Goal: Information Seeking & Learning: Find specific fact

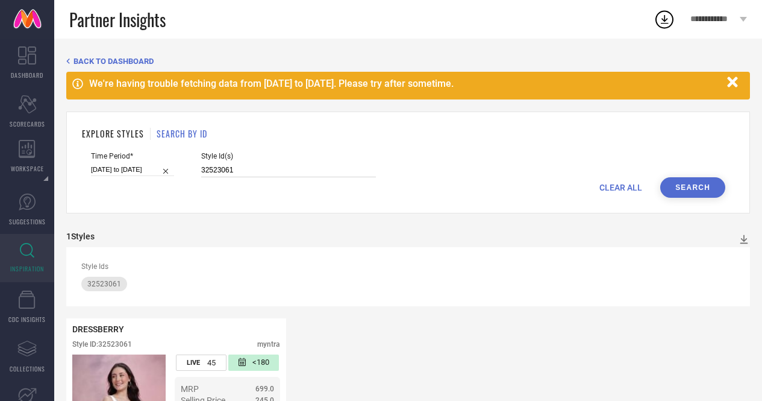
scroll to position [114, 0]
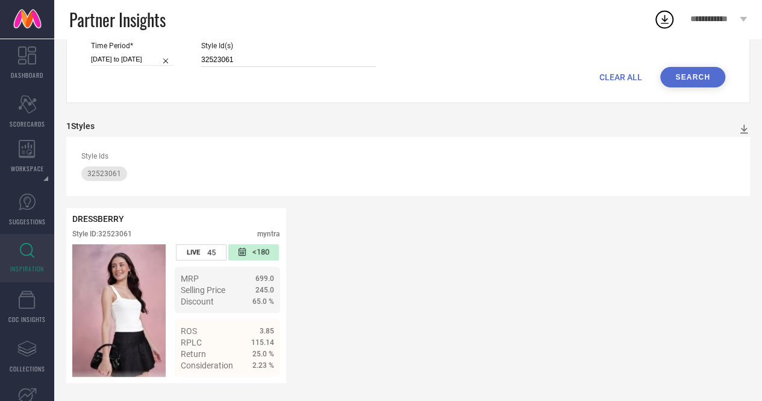
click at [278, 53] on input "32523061" at bounding box center [288, 60] width 175 height 14
paste input "31123202"
type input "31123202"
click at [704, 69] on button "Search" at bounding box center [692, 77] width 65 height 20
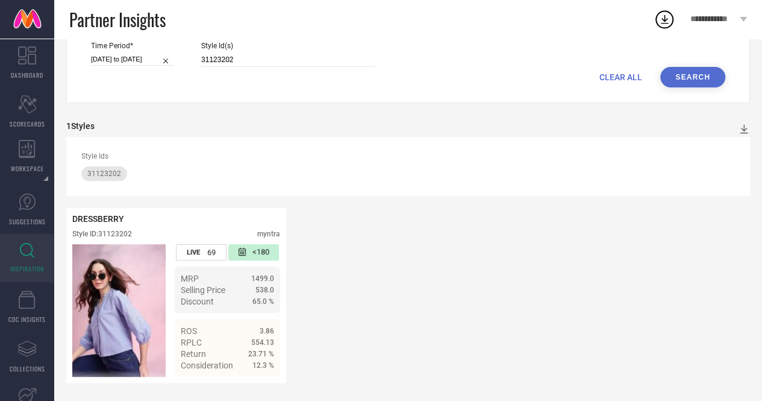
scroll to position [0, 0]
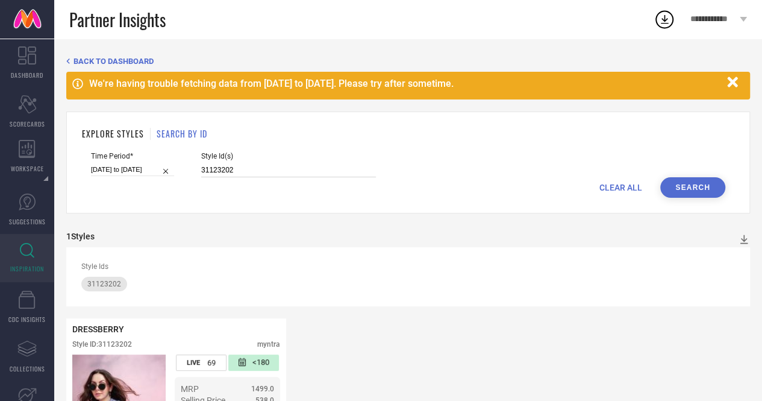
click at [221, 169] on input "31123202" at bounding box center [288, 170] width 175 height 14
click at [627, 188] on span "CLEAR ALL" at bounding box center [620, 188] width 43 height 10
click at [312, 167] on input at bounding box center [288, 170] width 175 height 14
paste input "26771044 13778062 12487482 26771110 26771168 13778150 30321626 31926574 3192658…"
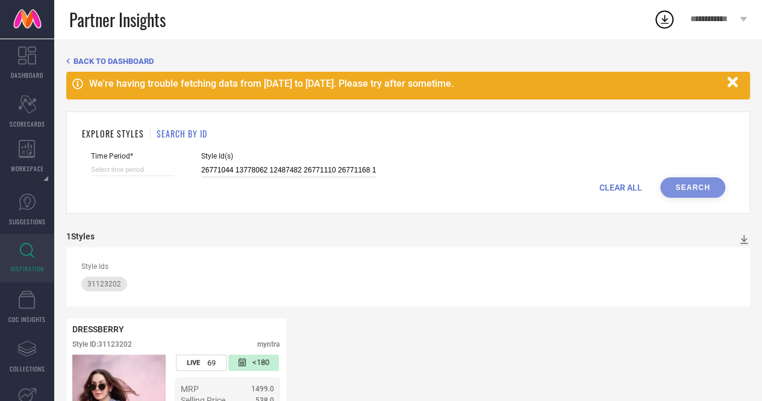
scroll to position [0, 198]
type input "26771044 13778062 12487482 26771110 26771168 13778150 30321626 31926574 3192658…"
click at [705, 187] on div "CLEAR ALL Search" at bounding box center [408, 187] width 634 height 20
click at [692, 190] on div "CLEAR ALL Search" at bounding box center [408, 187] width 634 height 20
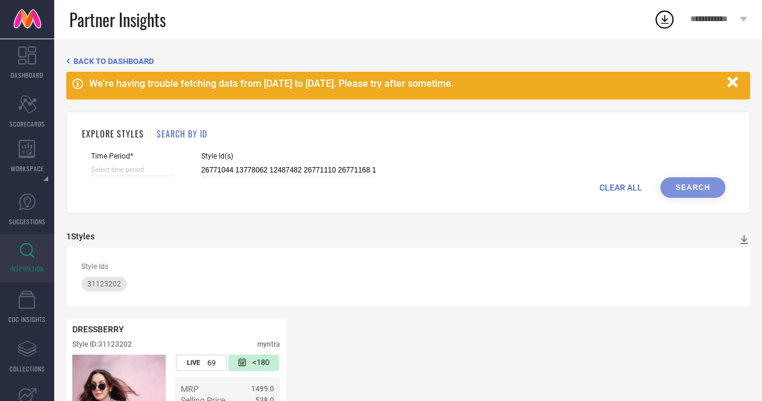
select select "8"
select select "2025"
select select "9"
select select "2025"
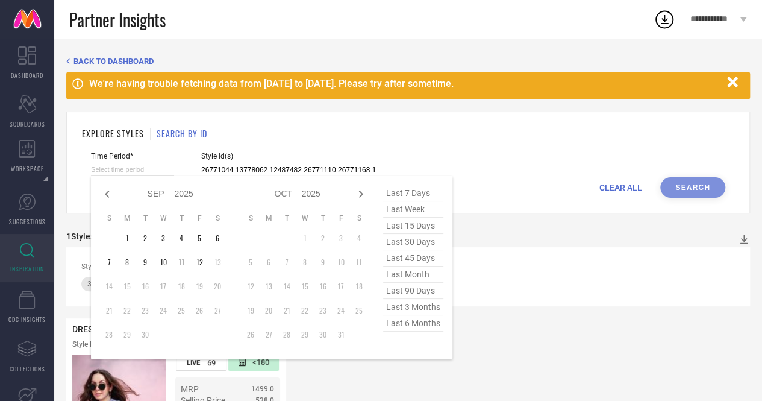
click at [132, 175] on input at bounding box center [132, 169] width 83 height 13
click at [401, 320] on span "last 6 months" at bounding box center [413, 323] width 60 height 16
type input "[DATE] to [DATE]"
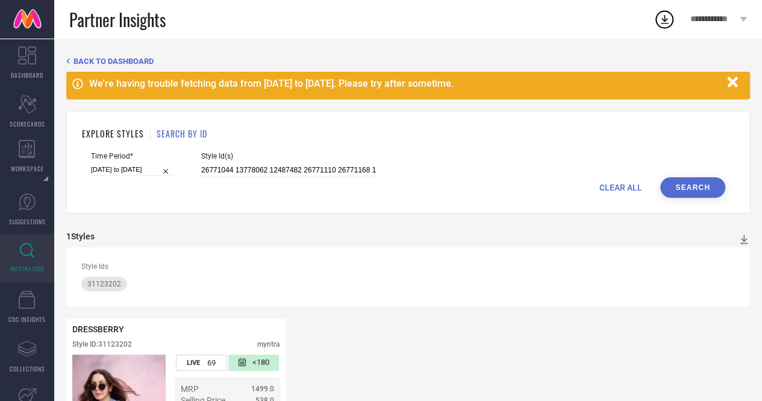
click at [695, 184] on button "Search" at bounding box center [692, 187] width 65 height 20
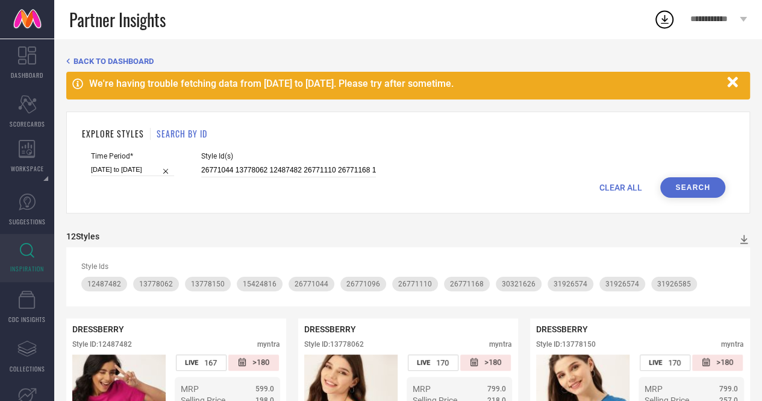
click at [261, 178] on div "CLEAR ALL Search" at bounding box center [408, 187] width 634 height 20
click at [286, 175] on input "26771044 13778062 12487482 26771110 26771168 13778150 30321626 31926574 3192658…" at bounding box center [288, 170] width 175 height 14
paste input "31926573 32522084 23270844 19017880 26771232 32522093 32016856 31926552 1618481…"
type input "31926573 32522084 23270844 19017880 26771232 32522093 32016856 31926552 1618481…"
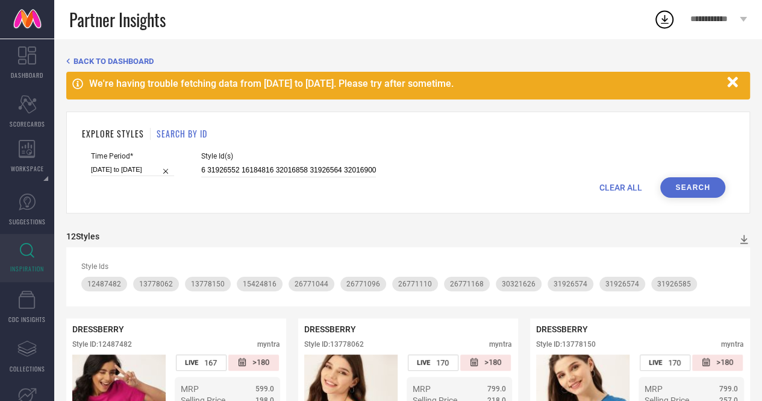
scroll to position [0, 0]
click at [708, 180] on button "Search" at bounding box center [692, 187] width 65 height 20
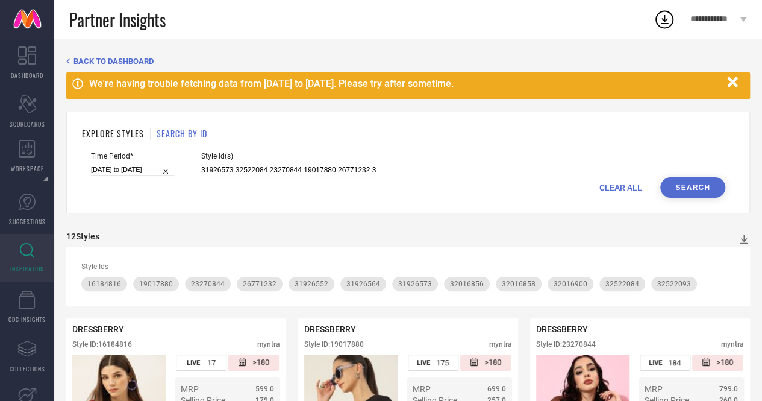
click at [608, 189] on span "CLEAR ALL" at bounding box center [620, 188] width 43 height 10
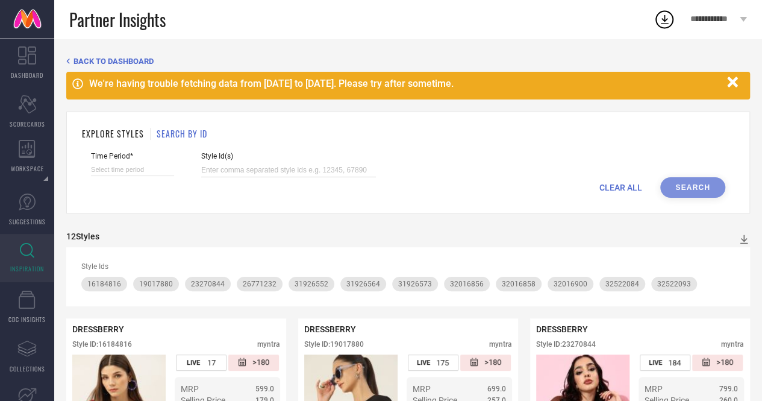
click at [334, 164] on input at bounding box center [288, 170] width 175 height 14
paste input "32522093 32016856 31926552 16184816 32016858 31926564 32016900"
type input "32522093 32016856 31926552 16184816 32016858 31926564 32016900"
select select "8"
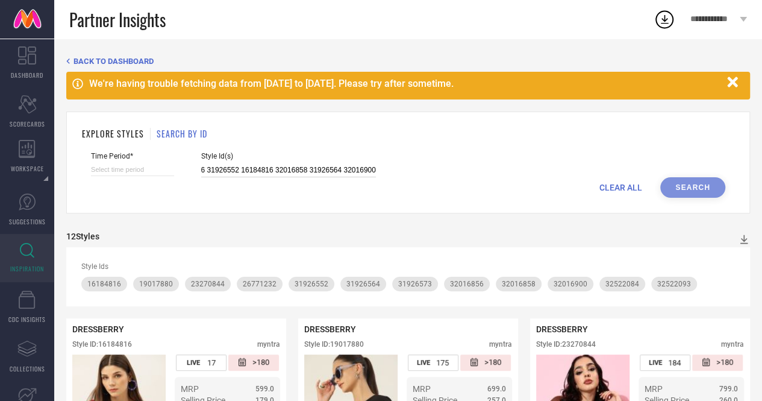
select select "2025"
select select "9"
select select "2025"
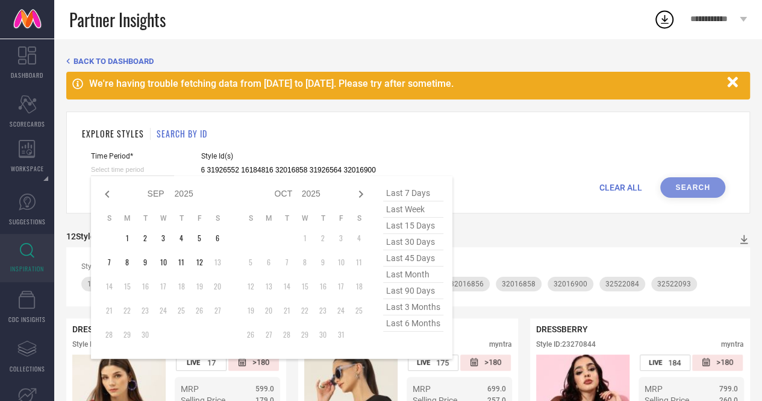
click at [151, 174] on input at bounding box center [132, 169] width 83 height 13
type input "32522093 32016856 31926552 16184816 32016858 31926564 32016900"
click at [419, 320] on span "last 6 months" at bounding box center [413, 323] width 60 height 16
type input "[DATE] to [DATE]"
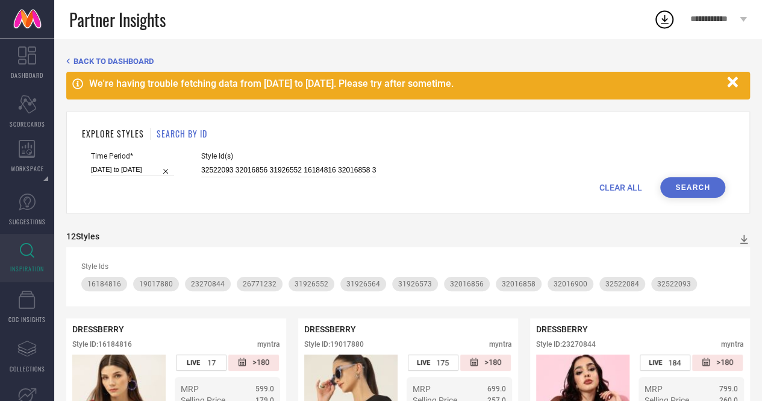
click at [704, 192] on button "Search" at bounding box center [692, 187] width 65 height 20
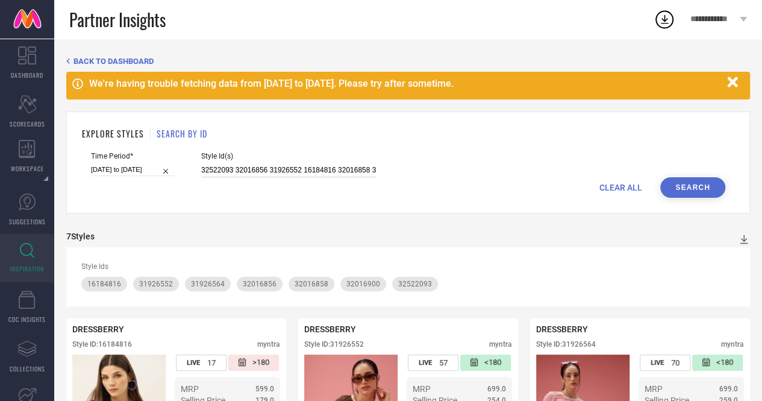
click at [261, 163] on input "32522093 32016856 31926552 16184816 32016858 31926564 32016900" at bounding box center [288, 170] width 175 height 14
paste input "016932 32016883 31926541 31451402 31926562 32016923 30047219 31451367 31926546 …"
type input "32016932 32016883 31926541 31451402 31926562 32016923 30047219 31451367 3192654…"
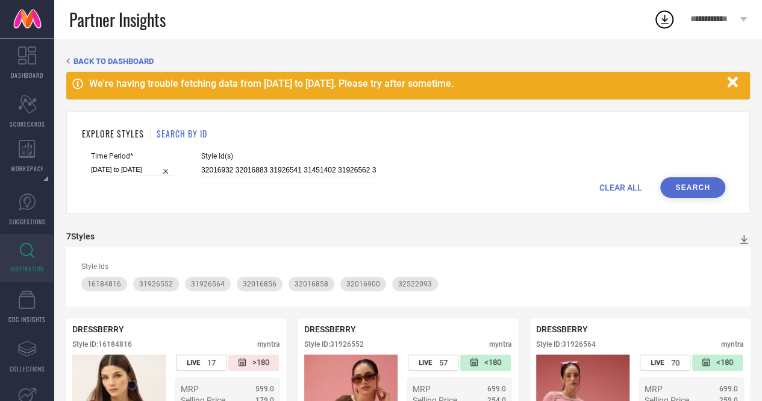
click at [695, 195] on button "Search" at bounding box center [692, 187] width 65 height 20
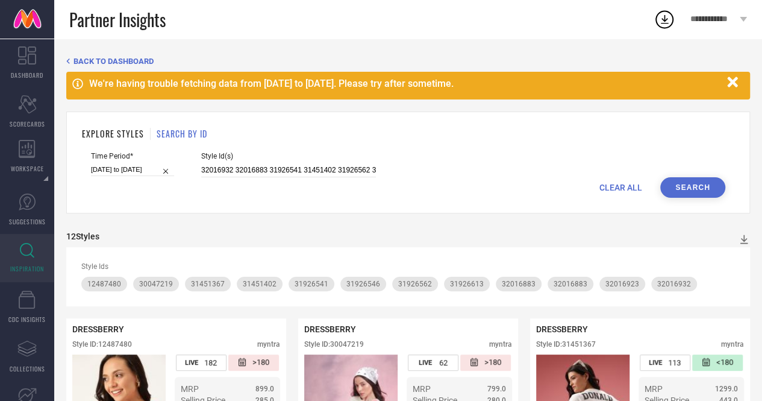
click at [630, 189] on span "CLEAR ALL" at bounding box center [620, 188] width 43 height 10
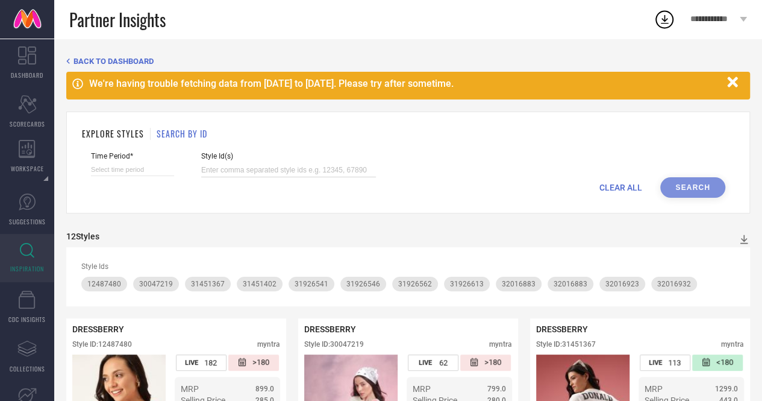
click at [322, 167] on input at bounding box center [288, 170] width 175 height 14
paste input "31926553 15425014 31451348 31926621 31926543 32016850 31451345 31926598 3192657…"
type input "31926553 15425014 31451348 31926621 31926543 32016850 31451345 31926598 3192657…"
select select "8"
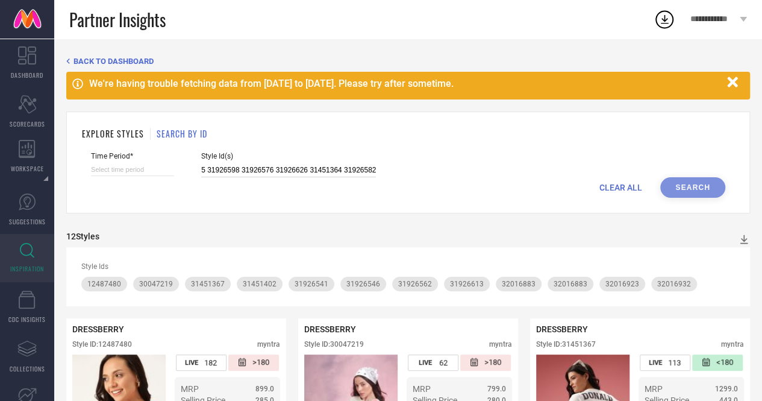
select select "2025"
select select "9"
select select "2025"
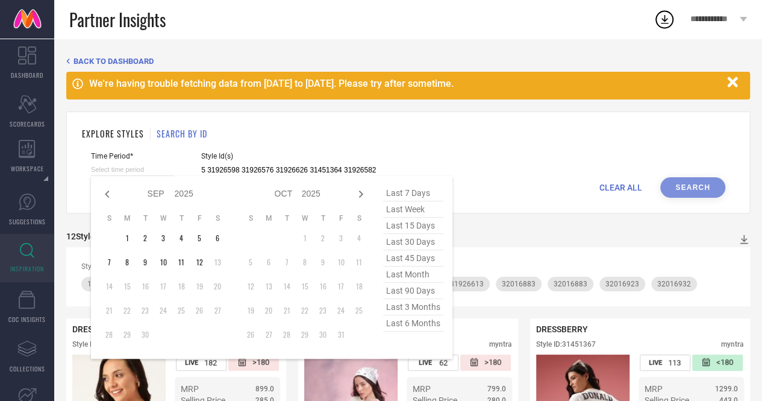
click at [143, 172] on input at bounding box center [132, 169] width 83 height 13
type input "31926553 15425014 31451348 31926621 31926543 32016850 31451345 31926598 3192657…"
click at [433, 326] on span "last 6 months" at bounding box center [413, 323] width 60 height 16
type input "[DATE] to [DATE]"
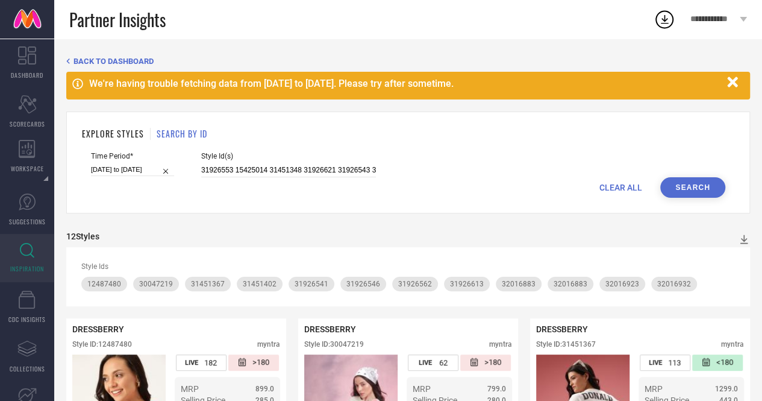
click at [706, 184] on button "Search" at bounding box center [692, 187] width 65 height 20
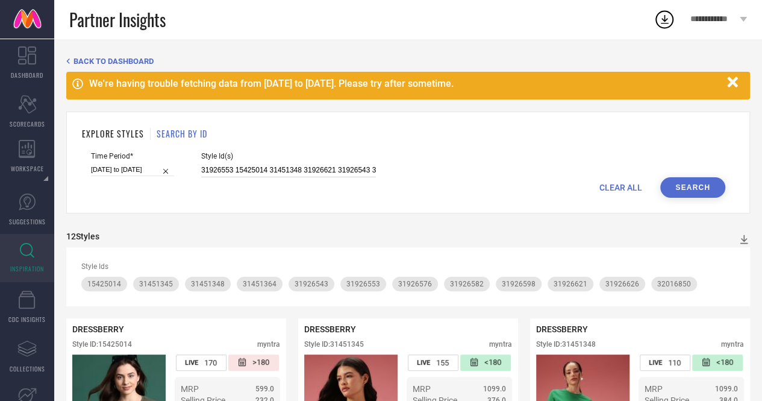
click at [276, 167] on input "31926553 15425014 31451348 31926621 31926543 32016850 31451345 31926598 3192657…" at bounding box center [288, 170] width 175 height 14
paste input "2016844 31926578 31926556 31926549 31624865 32016908 32016939 31926560 32016901…"
type input "32016844 31926578 31926556 31926549 31624865 32016908 32016939 31926560 3201690…"
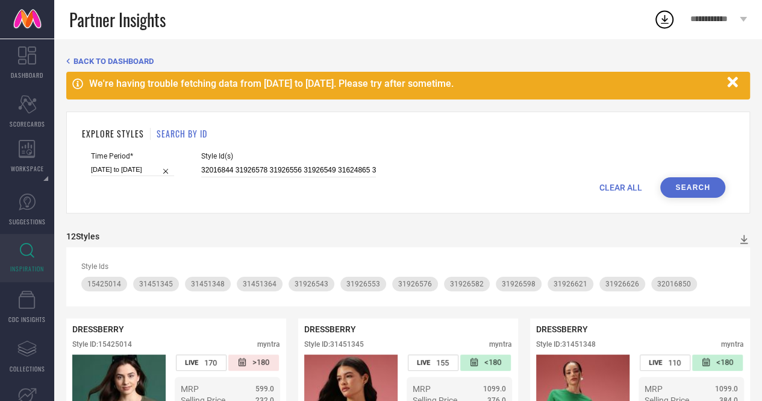
click at [675, 192] on button "Search" at bounding box center [692, 187] width 65 height 20
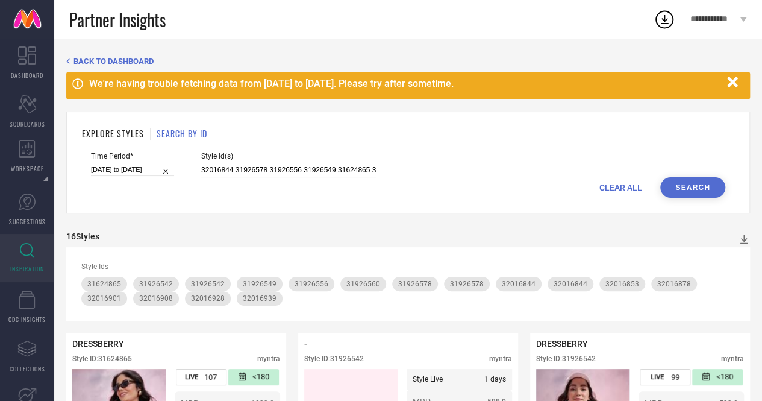
click at [355, 169] on input "32016844 31926578 31926556 31926549 31624865 32016908 32016939 31926560 3201690…" at bounding box center [288, 170] width 175 height 14
paste input "32016880 32016862 31451372 31926567 30321618 31624860 26771180"
click at [681, 181] on button "Search" at bounding box center [692, 187] width 65 height 20
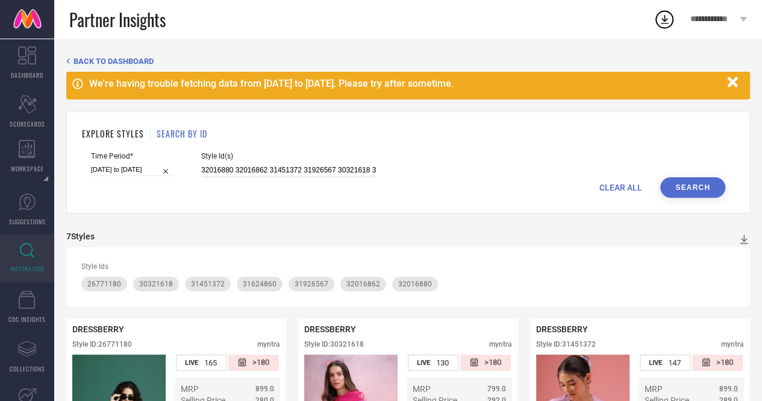
click at [353, 167] on input "32016880 32016862 31451372 31926567 30321618 31624860 26771180" at bounding box center [288, 170] width 175 height 14
paste input "1624865 31624860 31624866 31684933 31624872 31410576 31410559 31410566 32522107…"
click at [687, 181] on button "Search" at bounding box center [692, 187] width 65 height 20
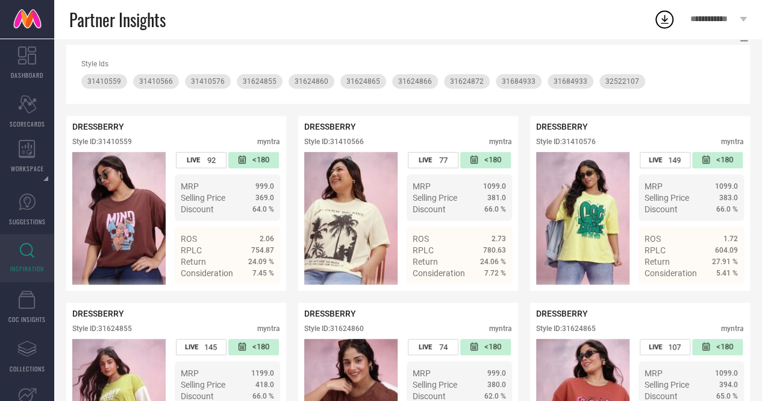
scroll to position [8, 0]
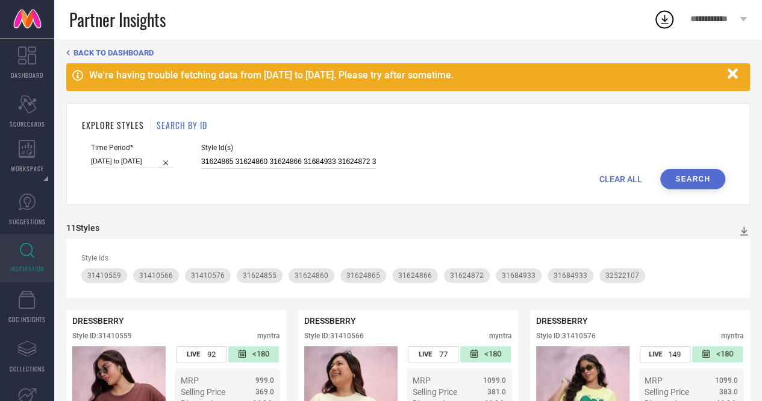
click at [330, 156] on input "31624865 31624860 31624866 31684933 31624872 31410576 31410559 31410566 3252210…" at bounding box center [288, 162] width 175 height 14
paste input "410574 31410578 31624868 31624858 31410572 31410564 31410570 31624859 32522070 …"
click at [689, 175] on button "Search" at bounding box center [692, 179] width 65 height 20
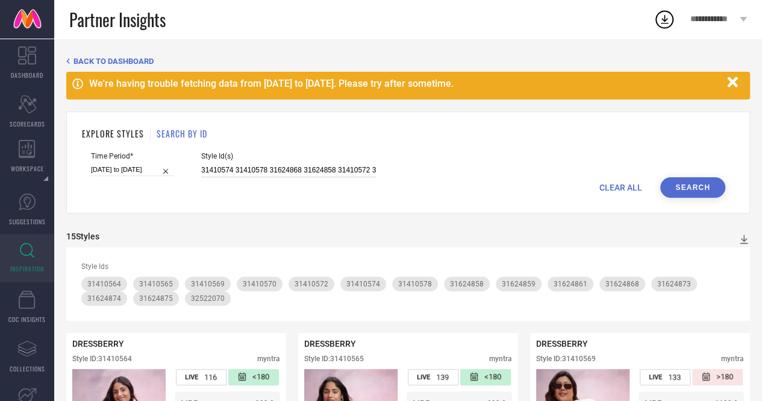
click at [231, 168] on input "31410574 31410578 31624868 31624858 31410572 31410564 31410570 31624859 3252207…" at bounding box center [288, 170] width 175 height 14
paste input "2522055"
type input "32522055"
click at [684, 187] on button "Search" at bounding box center [692, 187] width 65 height 20
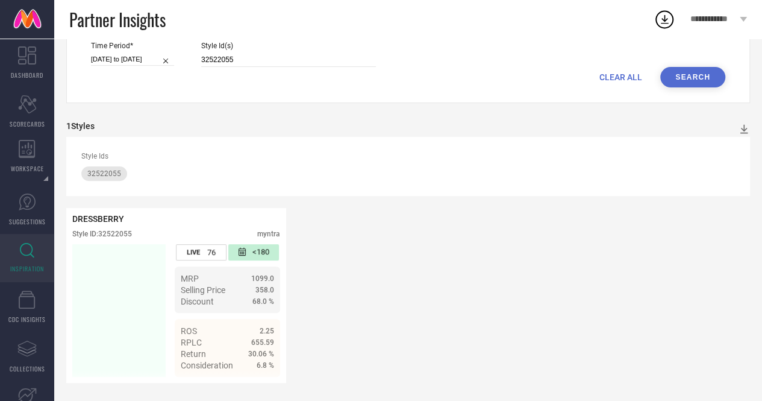
scroll to position [114, 0]
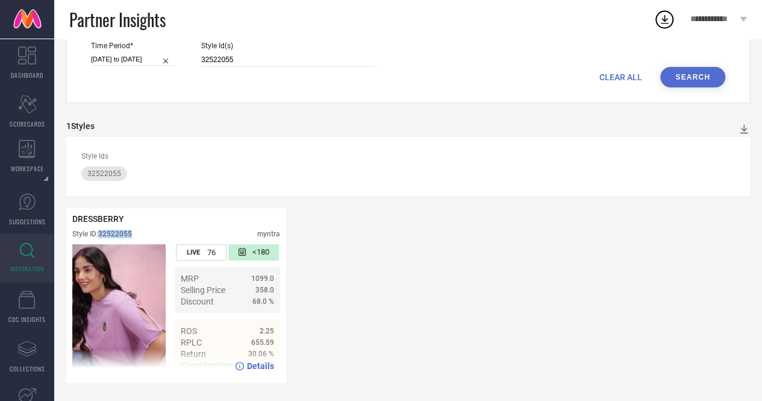
drag, startPoint x: 102, startPoint y: 236, endPoint x: 143, endPoint y: 234, distance: 41.0
click at [143, 234] on div "Style ID: 32522055 myntra" at bounding box center [176, 237] width 208 height 14
copy div "32522055"
